Goal: Information Seeking & Learning: Learn about a topic

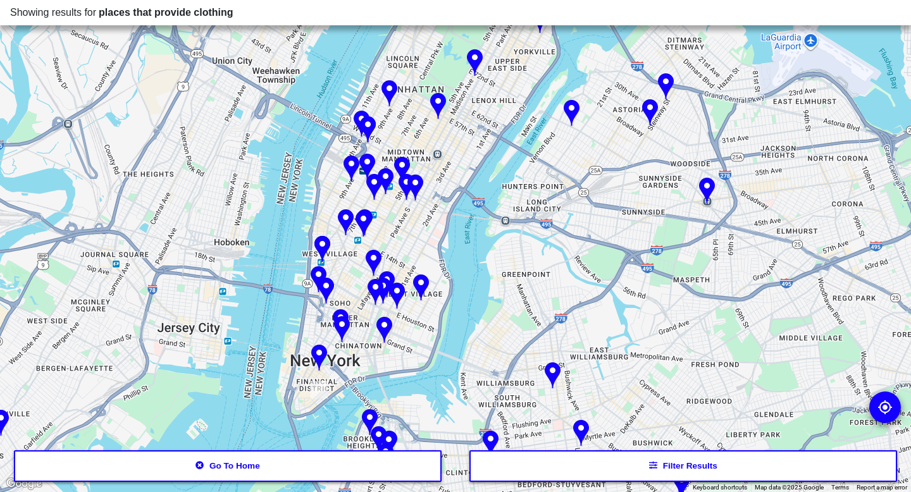
drag, startPoint x: 596, startPoint y: 146, endPoint x: 455, endPoint y: 293, distance: 203.6
click at [455, 293] on div at bounding box center [455, 246] width 911 height 492
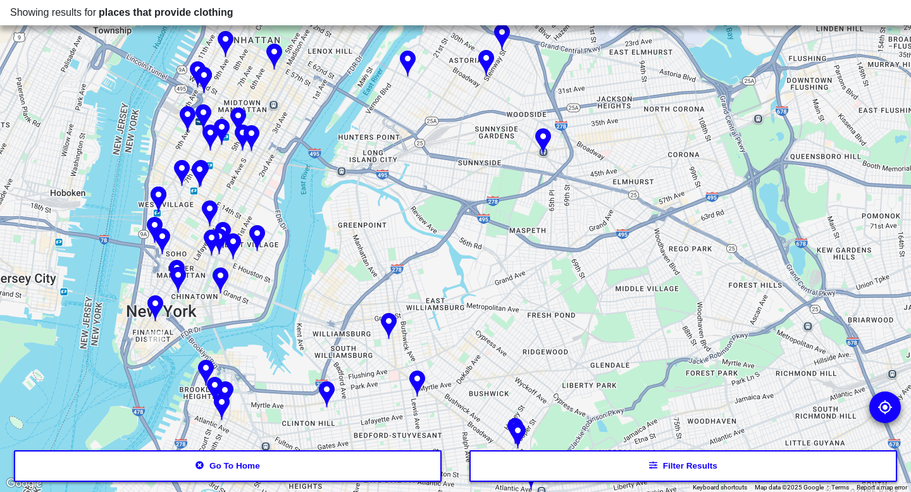
drag, startPoint x: 698, startPoint y: 370, endPoint x: 533, endPoint y: 321, distance: 172.2
click at [533, 321] on div at bounding box center [455, 246] width 911 height 492
click at [541, 140] on img at bounding box center [543, 142] width 16 height 28
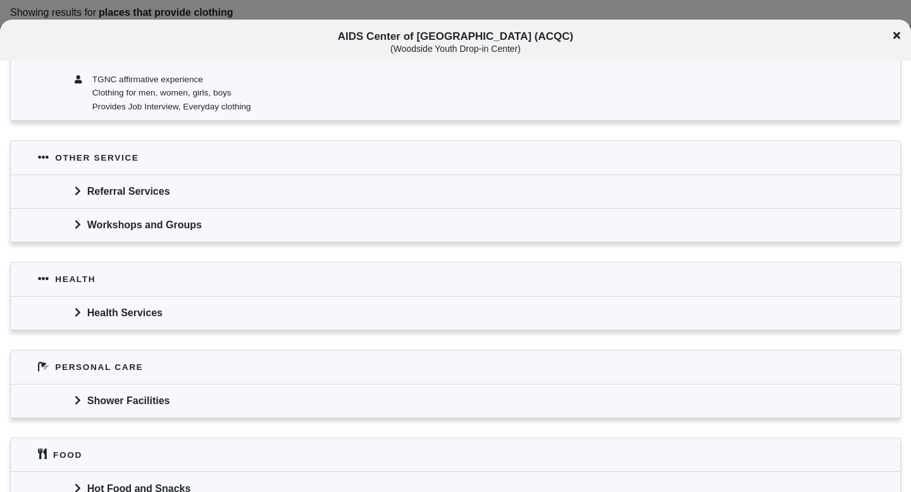
scroll to position [455, 0]
click at [84, 194] on div "Referral Services" at bounding box center [456, 191] width 890 height 34
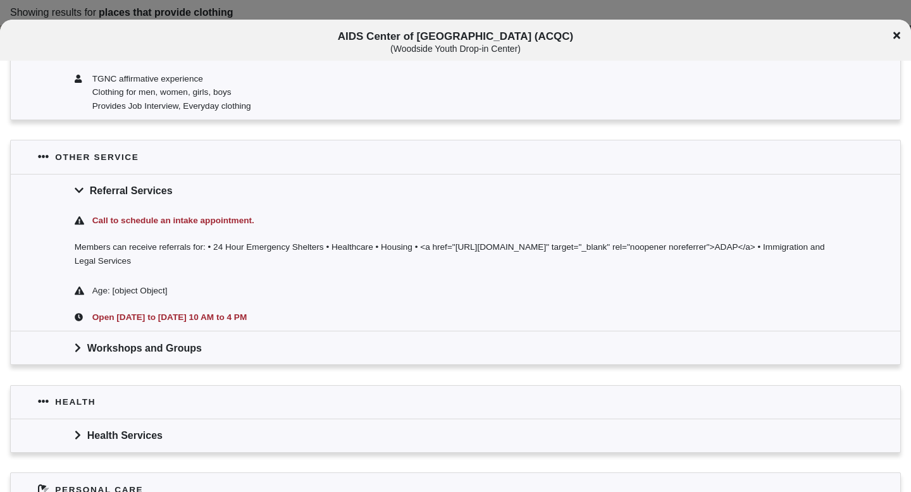
click at [84, 194] on div "Referral Services" at bounding box center [456, 191] width 890 height 34
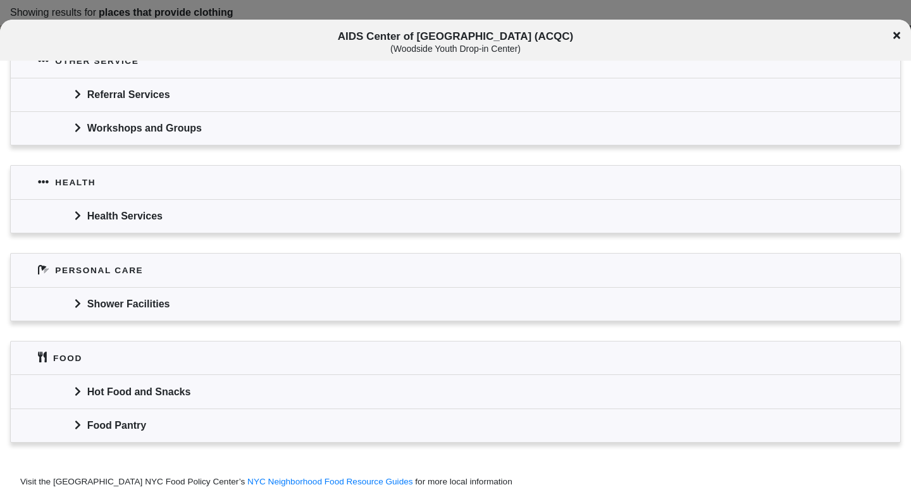
scroll to position [604, 0]
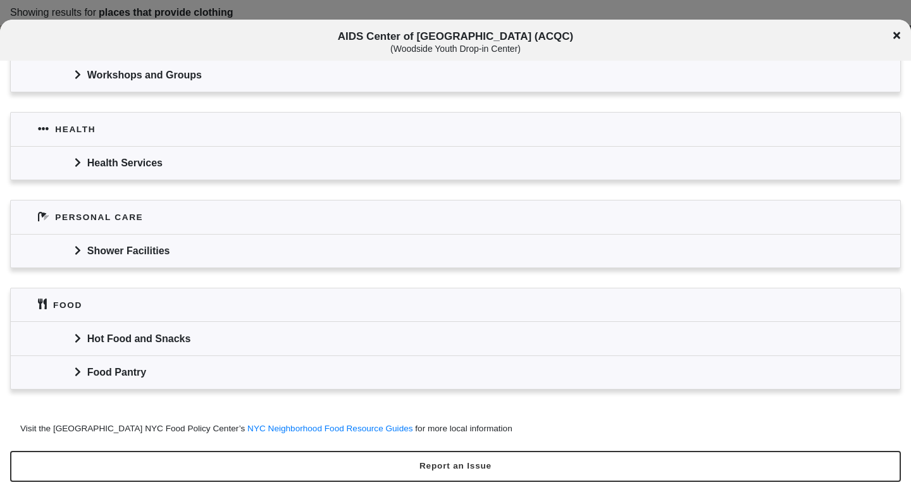
click at [86, 339] on div "Hot Food and Snacks" at bounding box center [456, 338] width 890 height 34
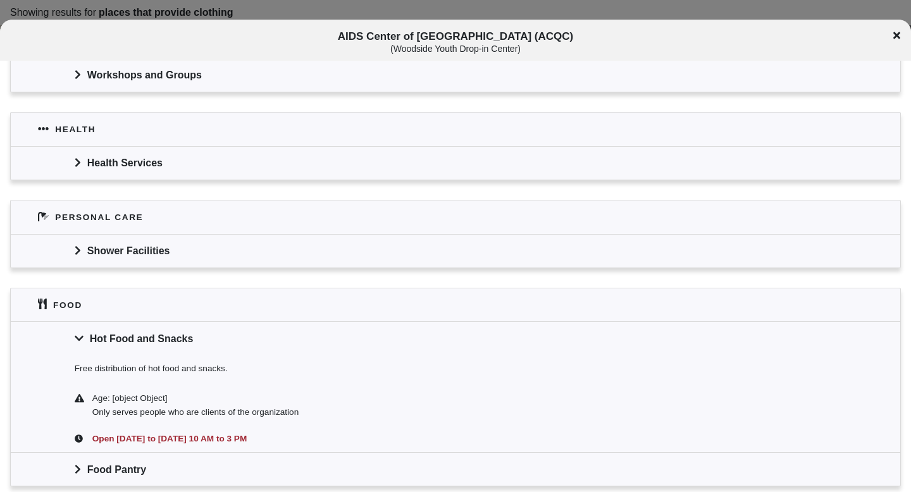
click at [86, 339] on div "Hot Food and Snacks" at bounding box center [456, 338] width 890 height 34
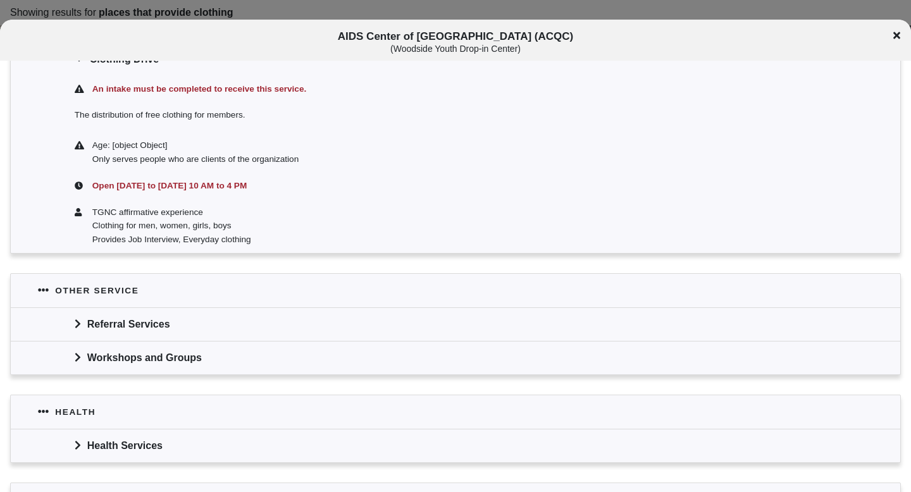
scroll to position [0, 0]
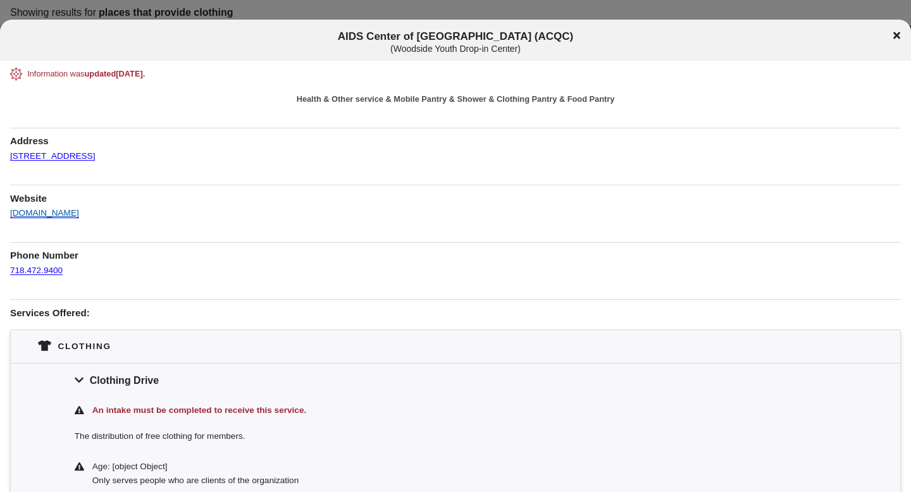
click at [20, 216] on link "[DOMAIN_NAME]" at bounding box center [44, 208] width 69 height 20
click at [897, 35] on icon at bounding box center [896, 35] width 7 height 7
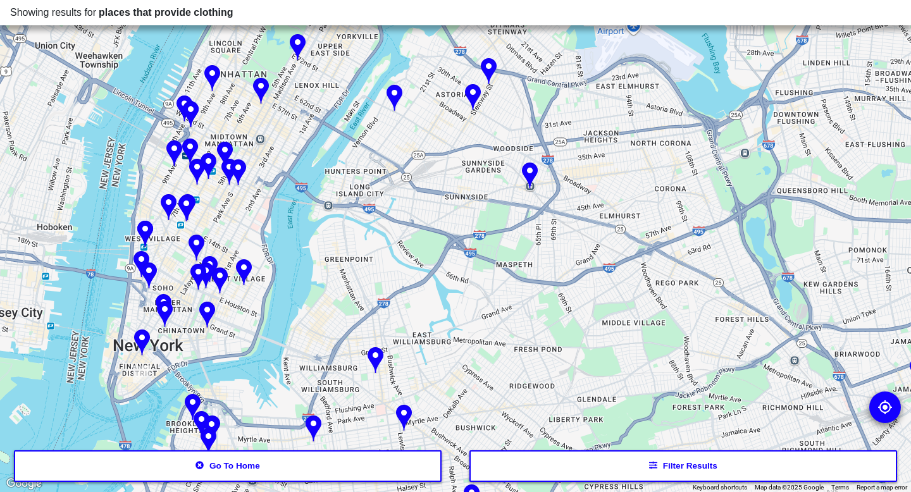
drag, startPoint x: 556, startPoint y: 84, endPoint x: 540, endPoint y: 123, distance: 42.1
click at [540, 123] on div at bounding box center [455, 246] width 911 height 492
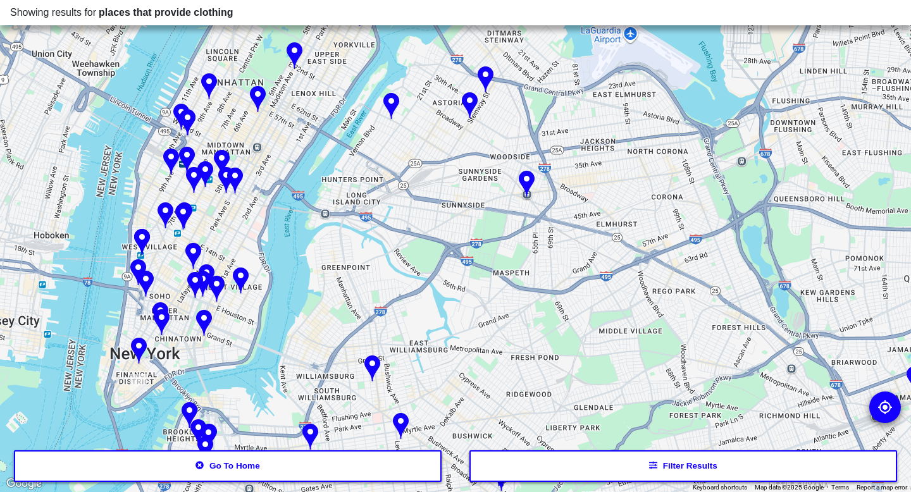
click at [469, 109] on img at bounding box center [470, 106] width 16 height 28
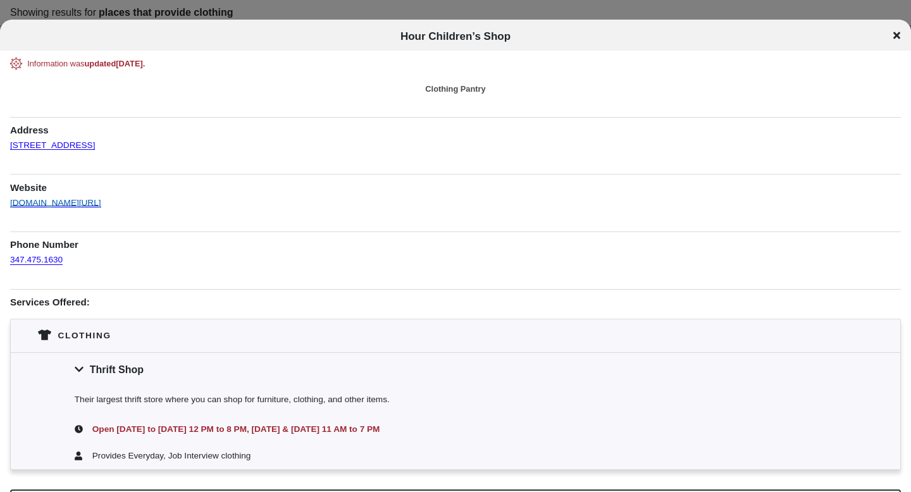
click at [100, 200] on link "[DOMAIN_NAME][URL]" at bounding box center [55, 198] width 91 height 20
click at [901, 37] on div "Hour Children’s Shop" at bounding box center [455, 36] width 911 height 13
click at [896, 38] on icon at bounding box center [896, 35] width 7 height 10
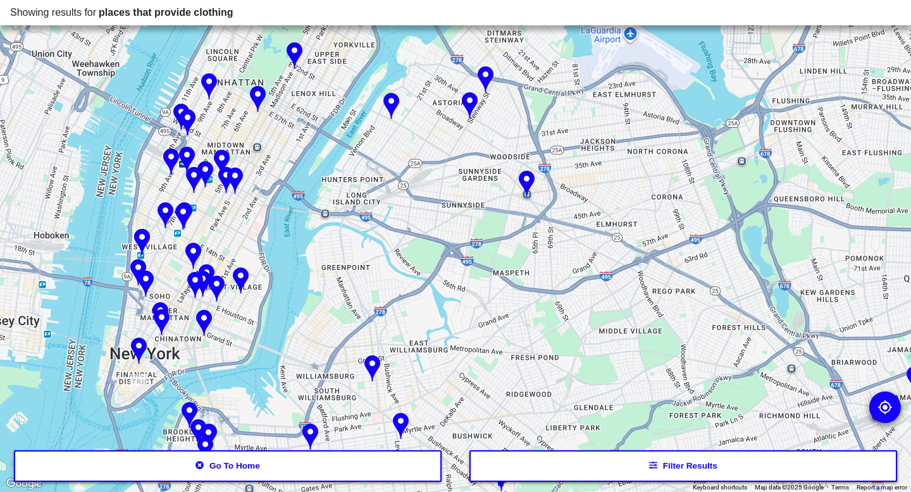
click at [483, 78] on img at bounding box center [486, 80] width 16 height 28
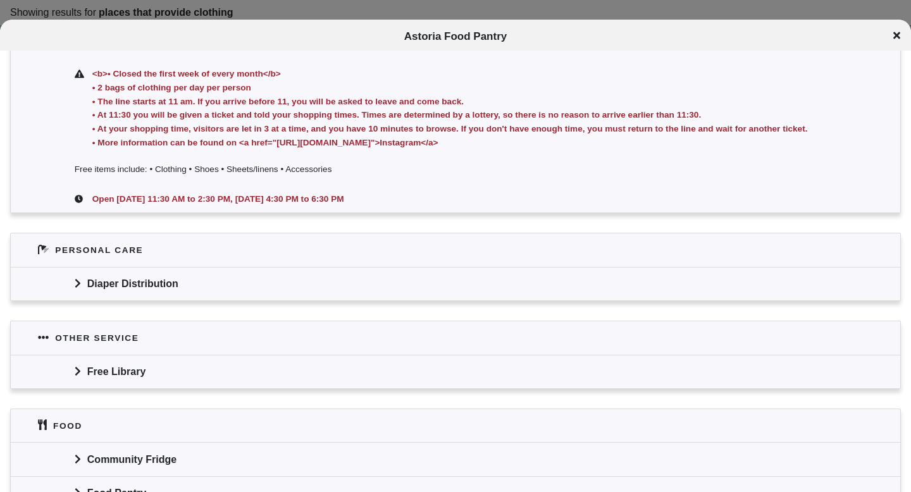
scroll to position [348, 0]
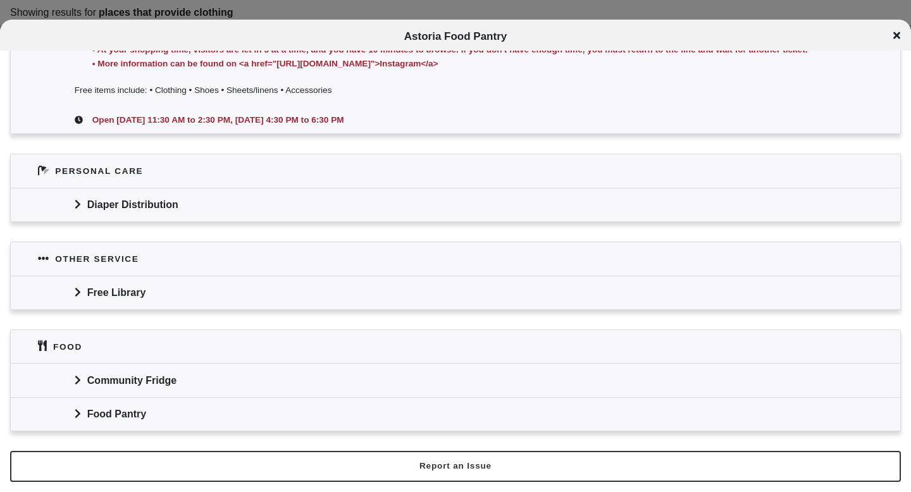
click at [87, 291] on div "Free Library" at bounding box center [456, 293] width 890 height 34
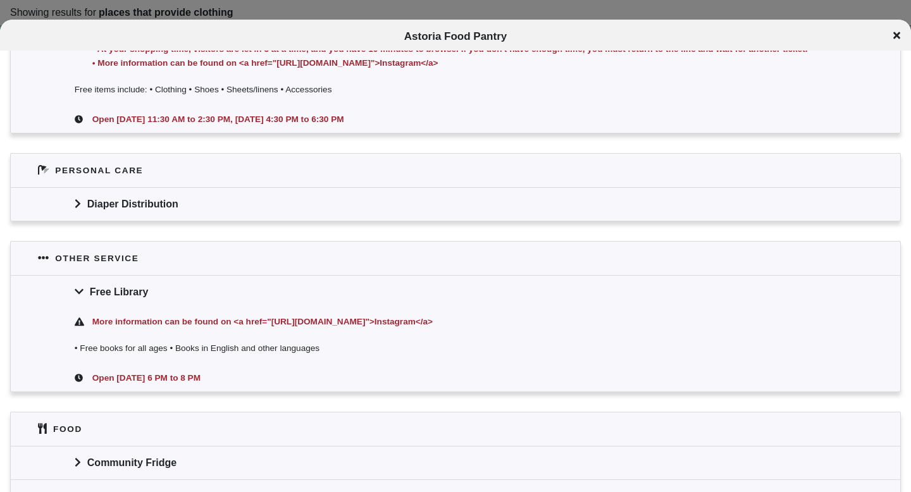
click at [79, 204] on icon at bounding box center [77, 203] width 5 height 9
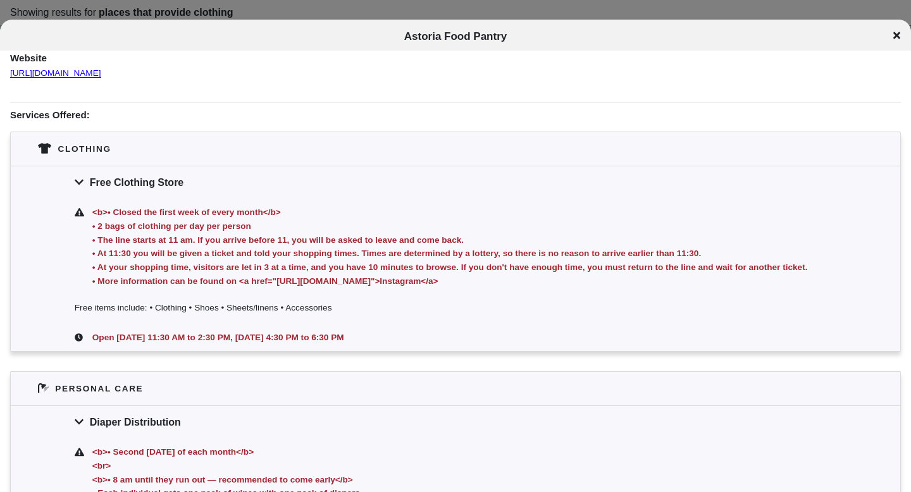
scroll to position [104, 0]
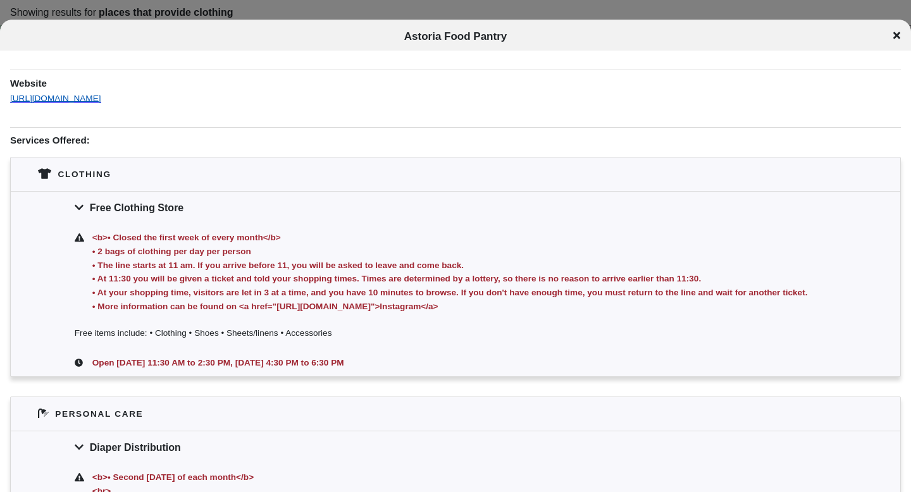
click at [101, 99] on link "[URL][DOMAIN_NAME]" at bounding box center [55, 94] width 91 height 20
click at [898, 36] on icon at bounding box center [896, 35] width 7 height 7
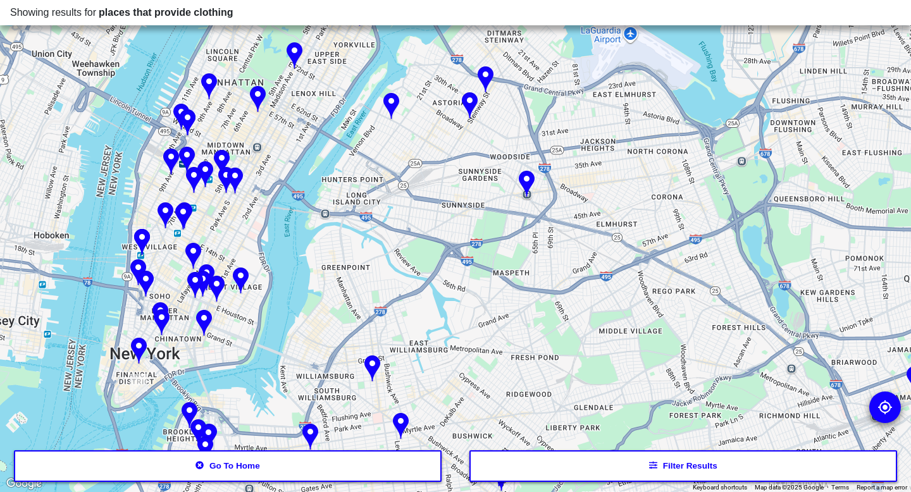
click at [390, 108] on img at bounding box center [391, 107] width 16 height 28
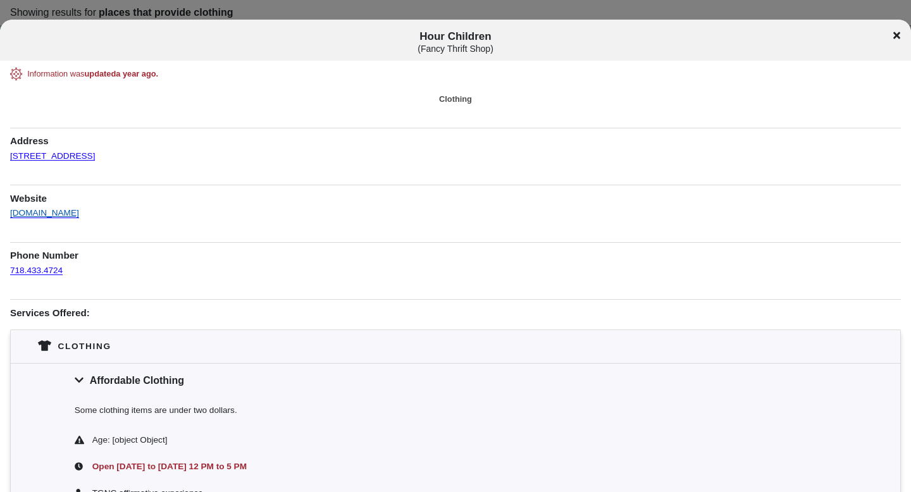
click at [65, 213] on link "[DOMAIN_NAME]" at bounding box center [44, 208] width 69 height 20
click at [899, 34] on icon at bounding box center [896, 35] width 7 height 7
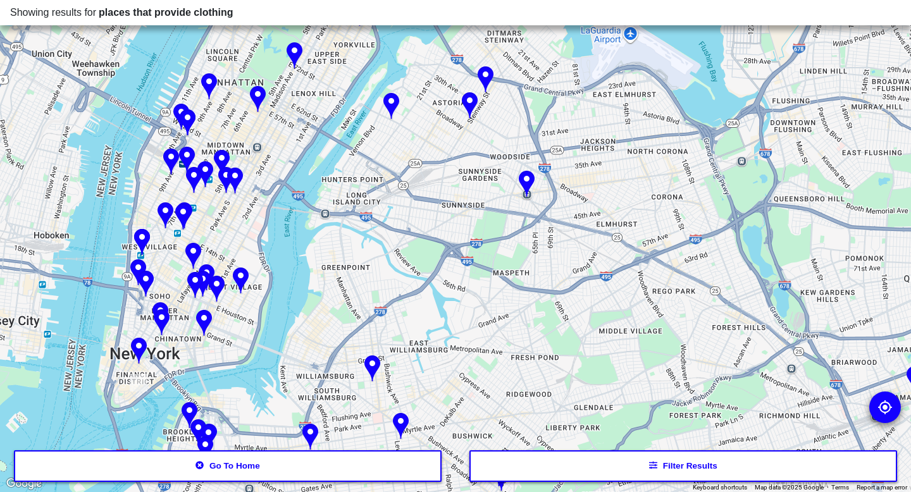
click at [389, 111] on img at bounding box center [391, 107] width 16 height 28
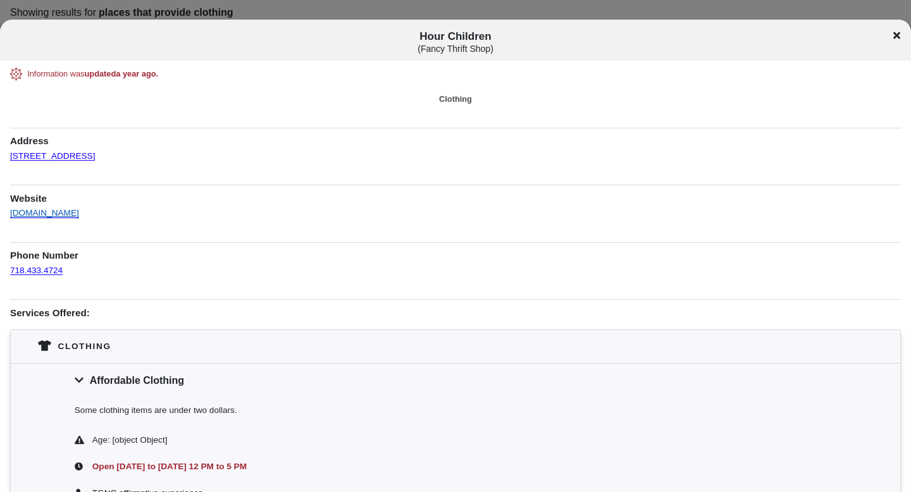
click at [61, 211] on link "[DOMAIN_NAME]" at bounding box center [44, 208] width 69 height 20
click at [902, 36] on div "Hour Children ( Fancy Thrift Shop )" at bounding box center [455, 41] width 911 height 23
click at [897, 37] on icon at bounding box center [896, 35] width 7 height 7
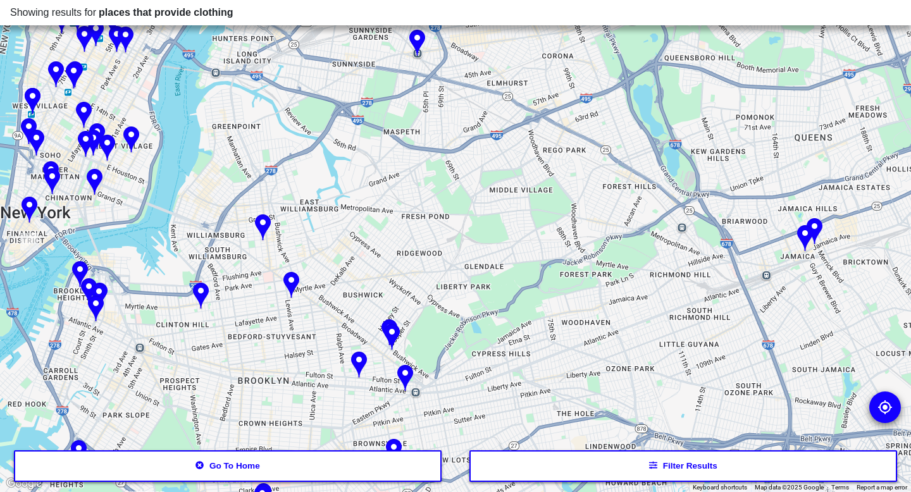
drag, startPoint x: 509, startPoint y: 328, endPoint x: 399, endPoint y: 185, distance: 180.1
click at [399, 185] on div at bounding box center [455, 246] width 911 height 492
click at [805, 233] on img at bounding box center [805, 239] width 16 height 28
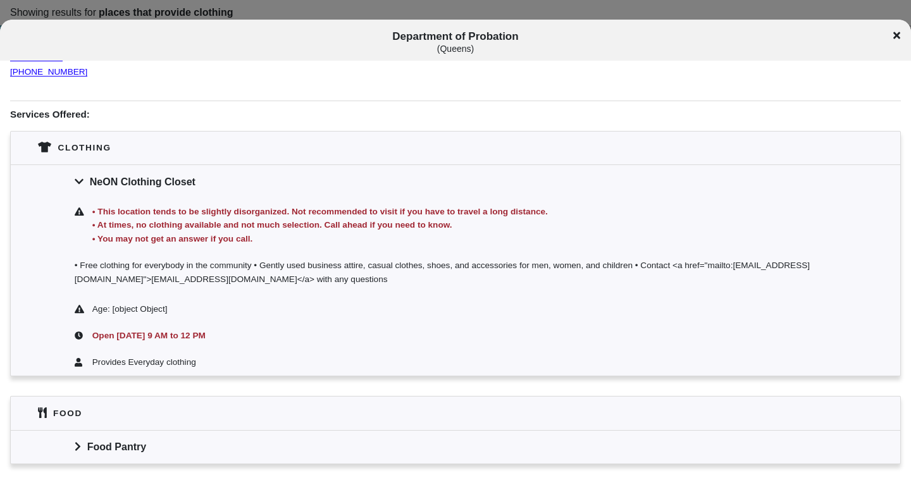
scroll to position [231, 0]
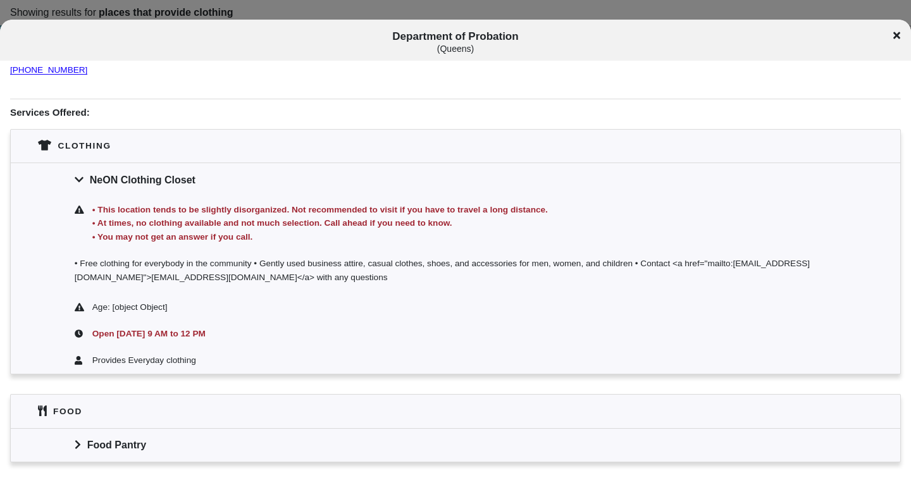
click at [899, 36] on icon at bounding box center [896, 35] width 7 height 7
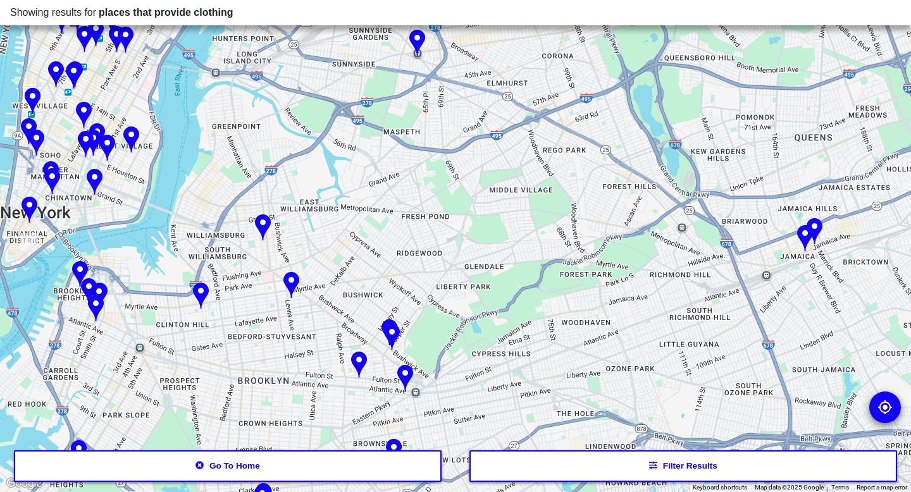
click at [820, 231] on img at bounding box center [815, 232] width 16 height 28
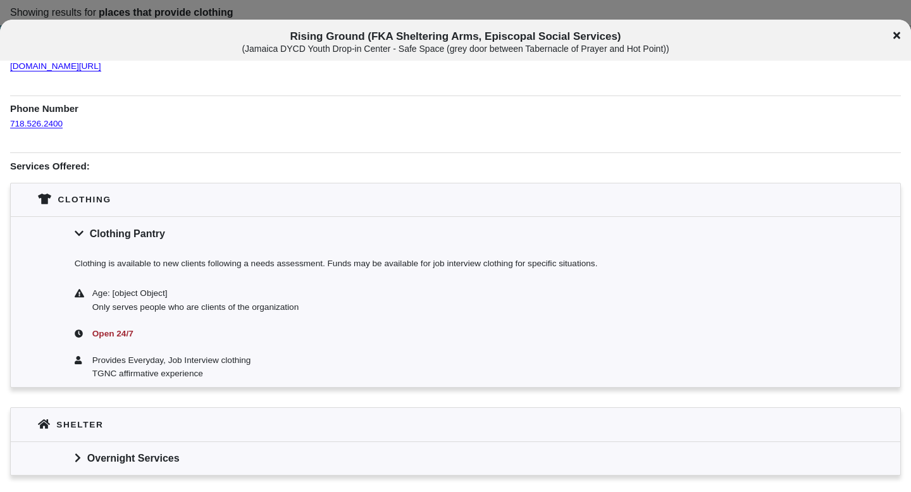
scroll to position [151, 0]
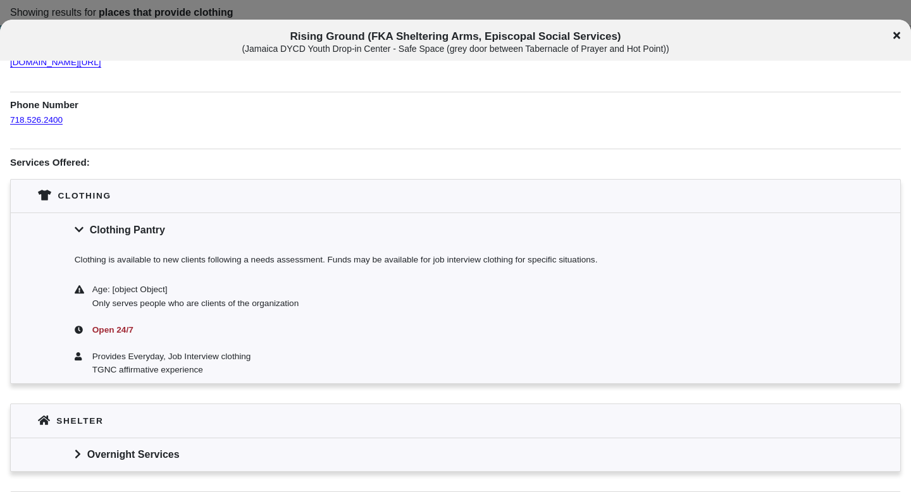
click at [897, 35] on icon at bounding box center [896, 35] width 7 height 7
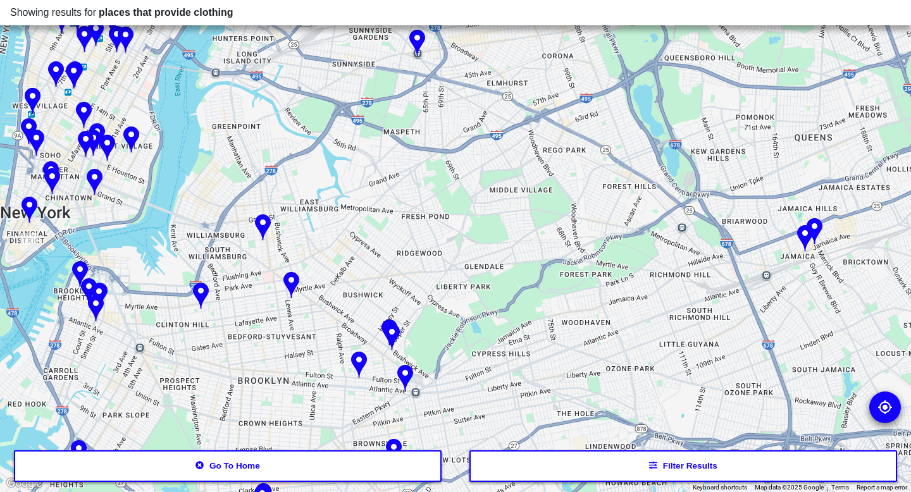
click at [266, 224] on img at bounding box center [263, 229] width 16 height 28
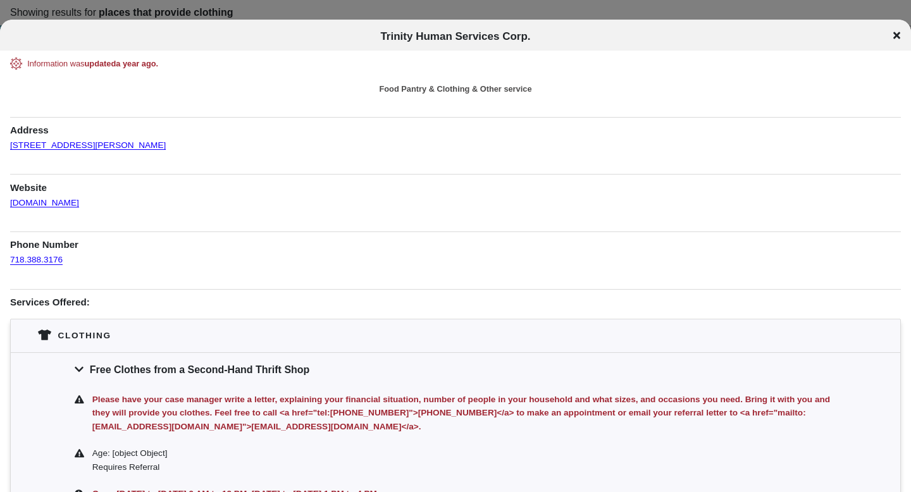
click at [898, 34] on icon at bounding box center [896, 35] width 7 height 7
